Goal: Find specific page/section: Find specific page/section

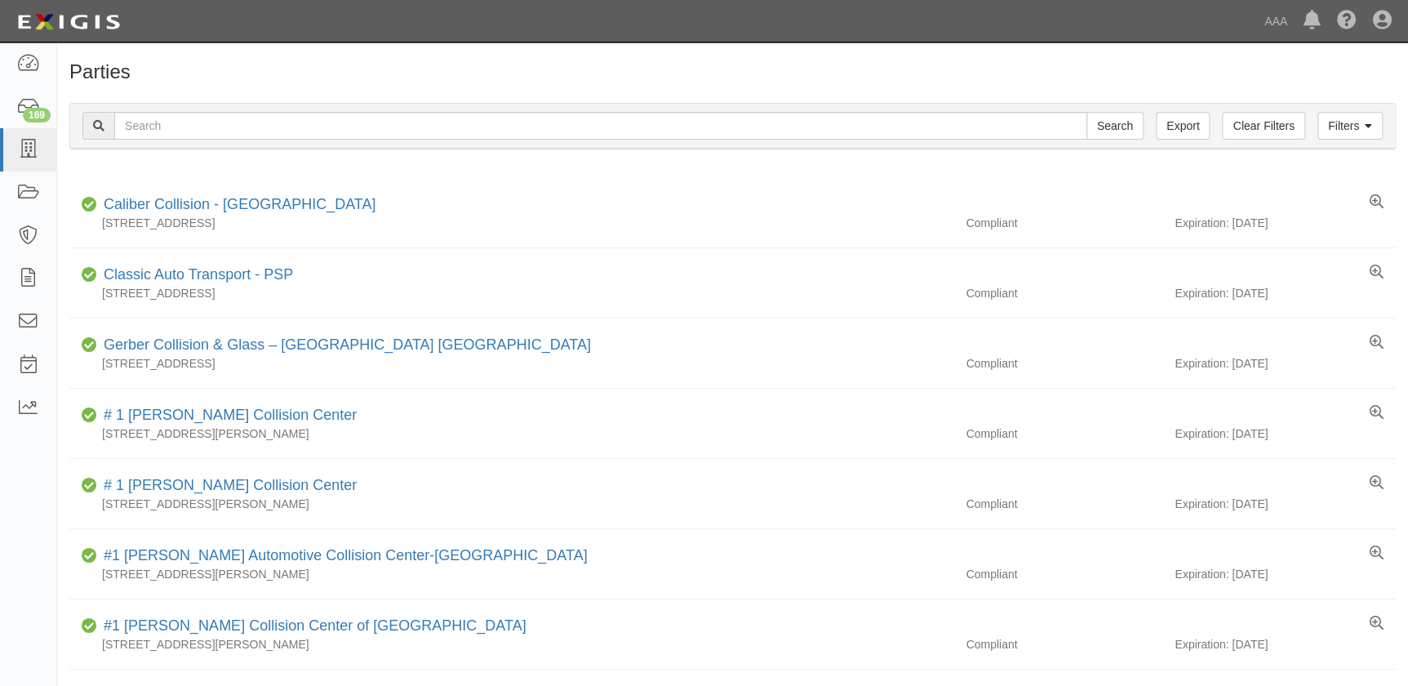
click at [590, 80] on h1 "Parties" at bounding box center [732, 71] width 1327 height 21
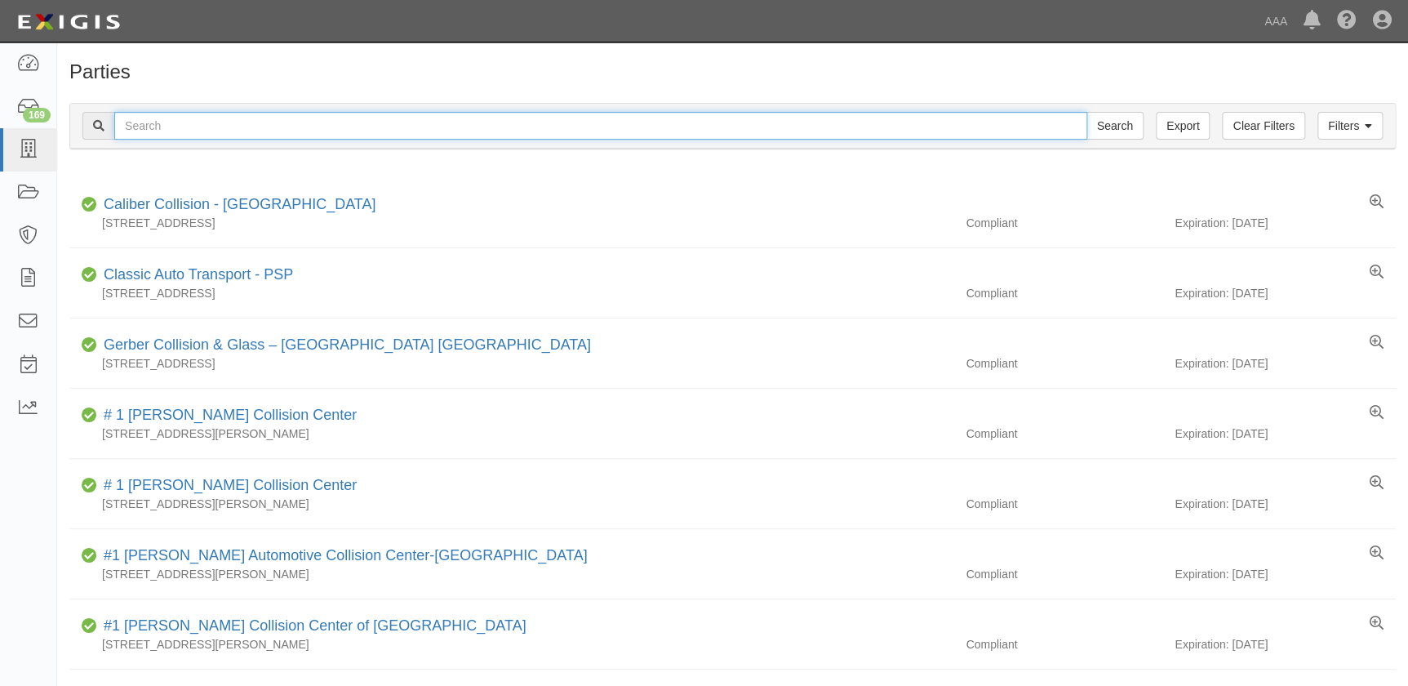
click at [568, 129] on input "text" at bounding box center [600, 126] width 973 height 28
type input "quality"
click at [1087, 112] on input "Search" at bounding box center [1115, 126] width 57 height 28
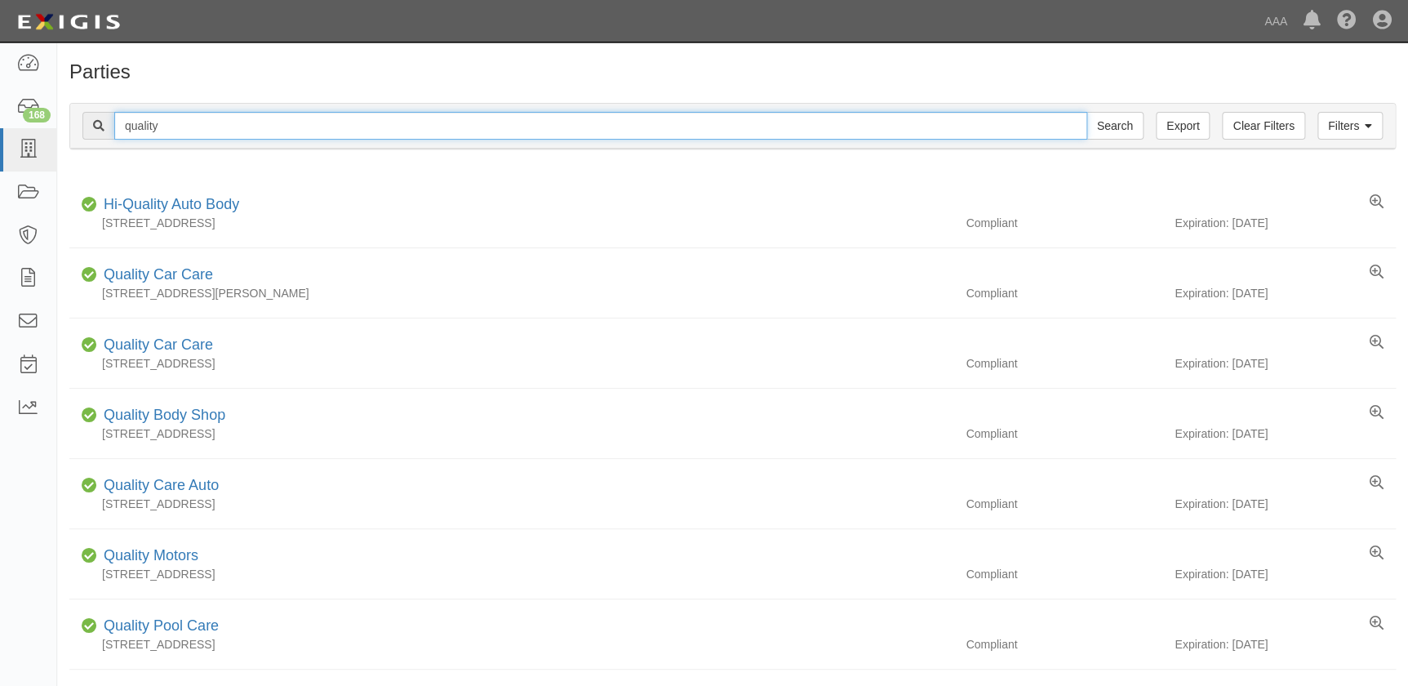
click at [211, 129] on input "quality" at bounding box center [600, 126] width 973 height 28
type input "quality collision"
click at [1087, 112] on input "Search" at bounding box center [1115, 126] width 57 height 28
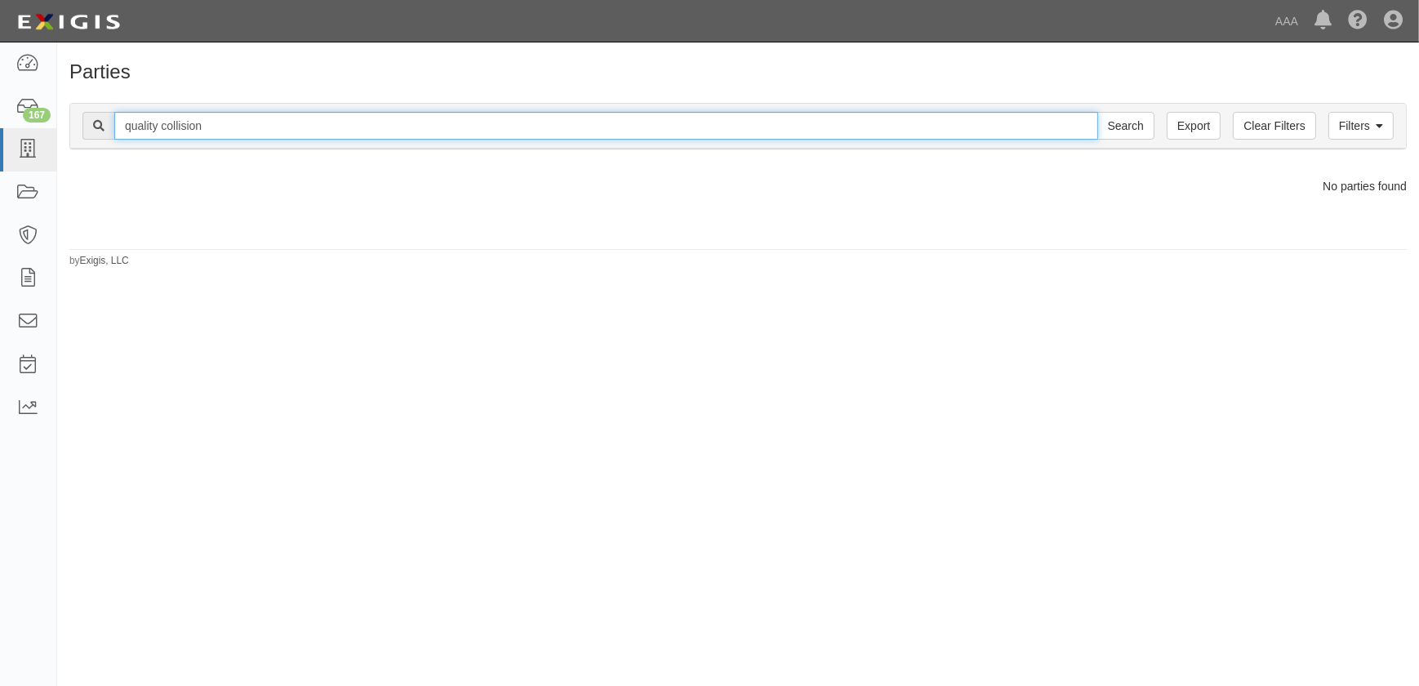
drag, startPoint x: 211, startPoint y: 128, endPoint x: 94, endPoint y: 176, distance: 126.3
click at [87, 132] on div "quality collision Search" at bounding box center [618, 126] width 1072 height 28
